Goal: Task Accomplishment & Management: Manage account settings

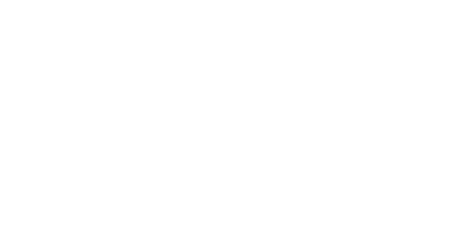
select select "*"
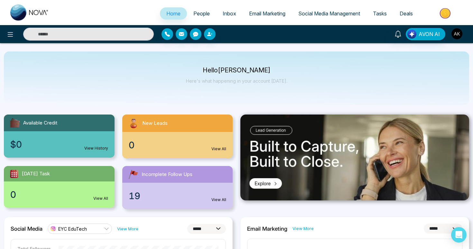
click at [456, 36] on img "button" at bounding box center [456, 33] width 11 height 11
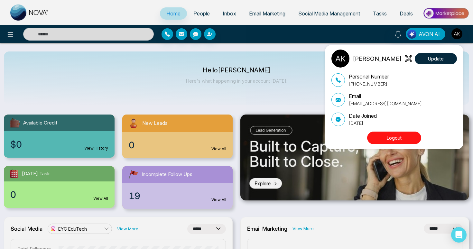
click at [288, 86] on div "[PERSON_NAME] Update Personal Number [PHONE_NUMBER] Email [EMAIL_ADDRESS][DOMAI…" at bounding box center [236, 124] width 473 height 249
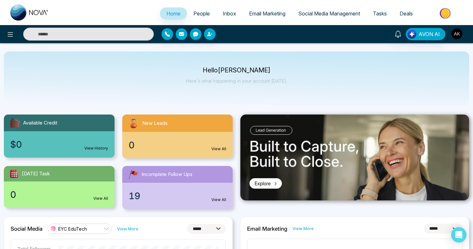
click at [462, 32] on button "button" at bounding box center [457, 34] width 12 height 12
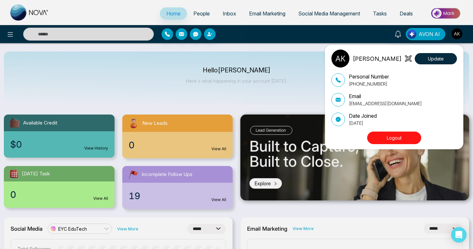
click at [394, 140] on button "Logout" at bounding box center [394, 137] width 54 height 13
